Goal: Browse casually: Explore the website without a specific task or goal

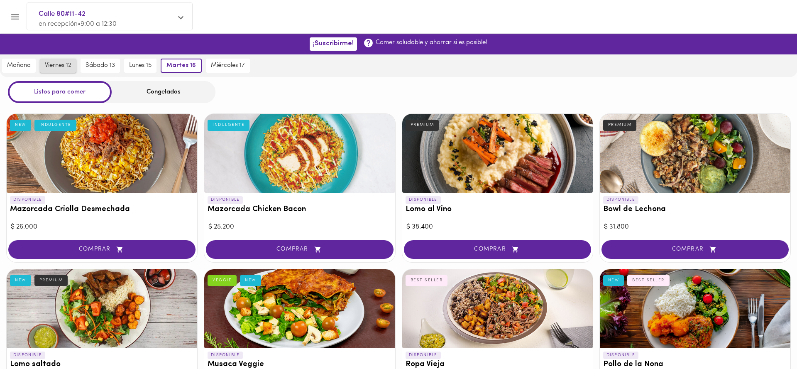
click at [60, 68] on span "viernes 12" at bounding box center [58, 65] width 27 height 7
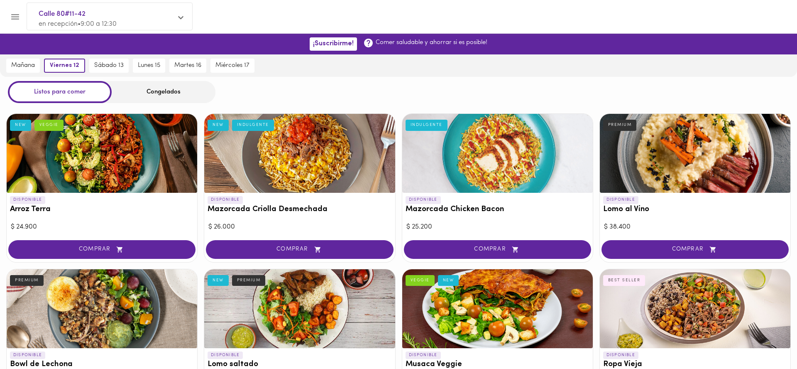
click at [134, 95] on div "Congelados" at bounding box center [164, 92] width 104 height 22
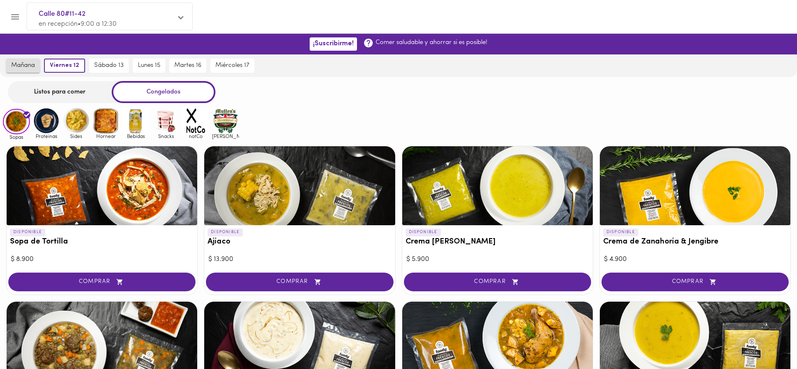
click at [32, 67] on span "mañana" at bounding box center [23, 65] width 24 height 7
click at [63, 65] on span "viernes 12" at bounding box center [66, 65] width 27 height 7
click at [13, 20] on icon "Menu" at bounding box center [15, 17] width 10 height 10
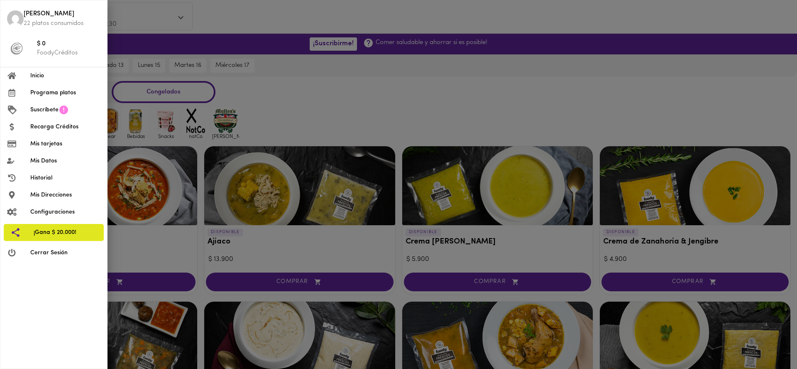
click at [41, 75] on span "Inicio" at bounding box center [65, 75] width 70 height 9
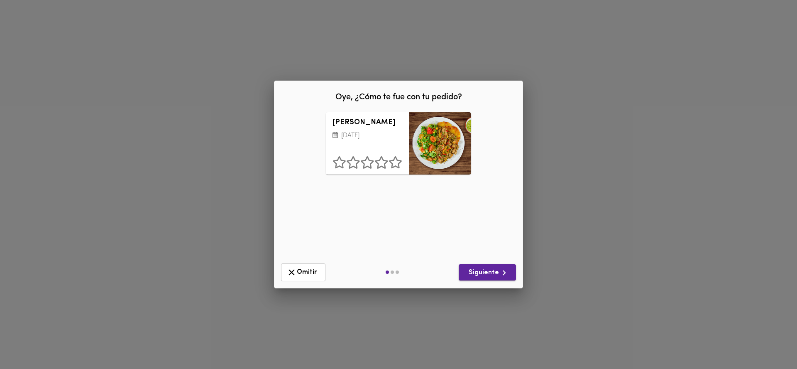
click at [493, 274] on span "Siguiente" at bounding box center [487, 272] width 44 height 10
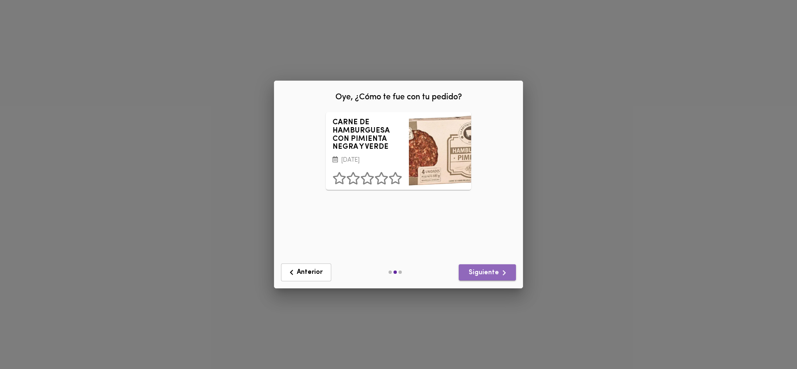
click at [493, 274] on span "Siguiente" at bounding box center [487, 272] width 44 height 10
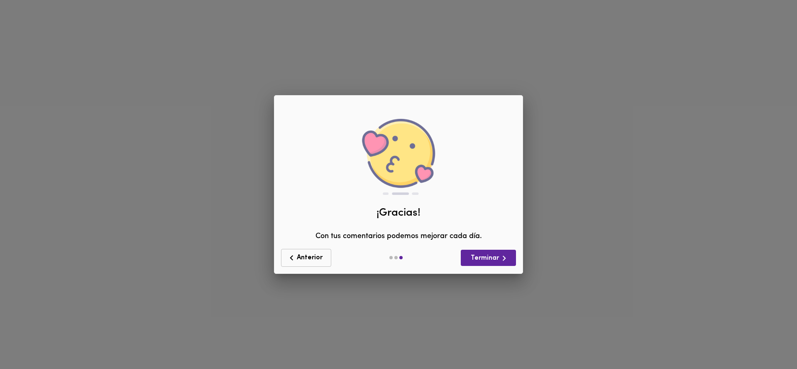
click at [308, 256] on span "Anterior" at bounding box center [305, 257] width 39 height 10
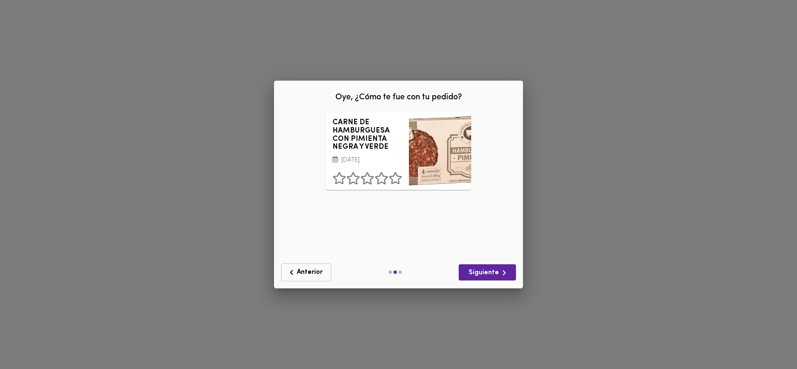
click at [308, 256] on div "CARNE DE HAMBURGUESA CON PIMIENTA NEGRA Y VERDE [DATE] ¿Qué deberíamos mejorar?…" at bounding box center [399, 184] width 236 height 144
click at [312, 272] on span "Anterior" at bounding box center [305, 272] width 39 height 10
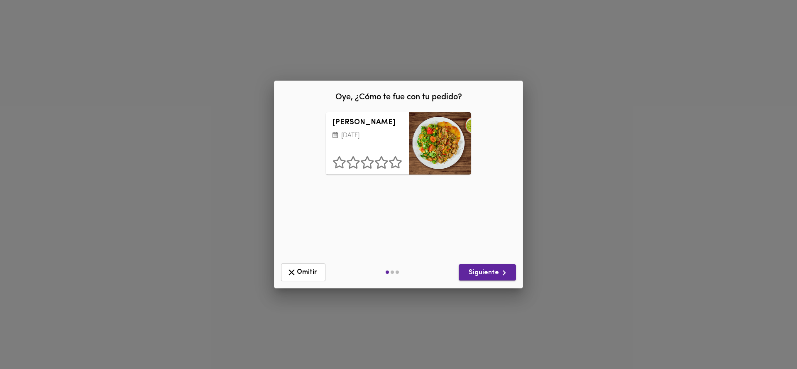
click at [493, 275] on span "Siguiente" at bounding box center [487, 272] width 44 height 10
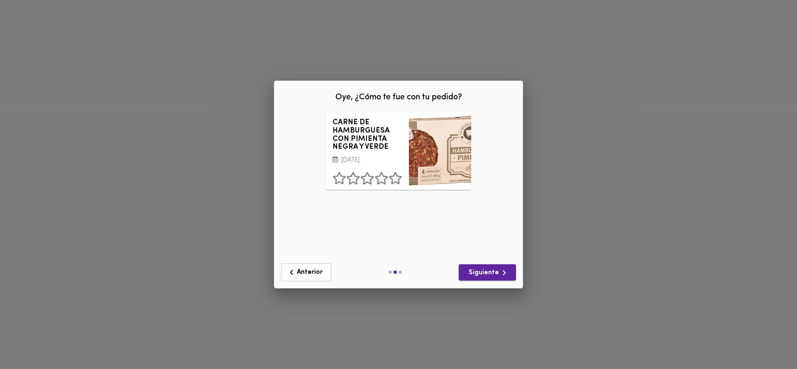
click at [493, 275] on span "Siguiente" at bounding box center [487, 272] width 44 height 10
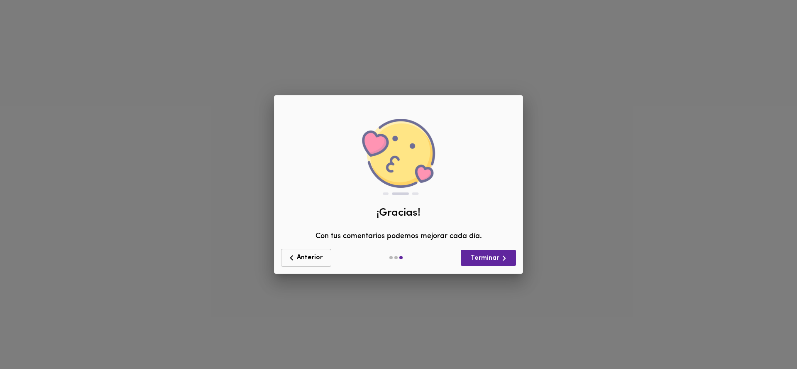
click at [315, 259] on span "Anterior" at bounding box center [305, 257] width 39 height 10
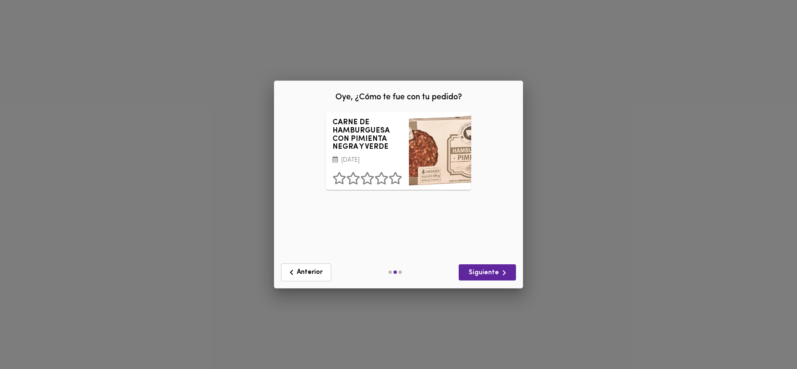
click at [462, 52] on div "Oye, ¿Cómo te fue con tu pedido? Arroz chaufa [DATE] ¿Qué deberíamos mejorar? P…" at bounding box center [398, 184] width 797 height 369
click at [307, 268] on span "Anterior" at bounding box center [305, 272] width 39 height 10
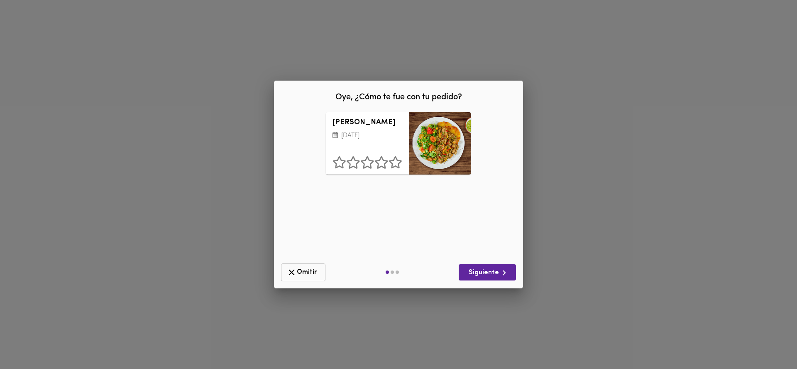
click at [295, 270] on icon "button" at bounding box center [291, 272] width 10 height 10
